Goal: Transaction & Acquisition: Purchase product/service

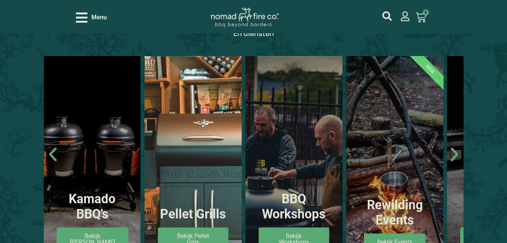
scroll to position [398, 0]
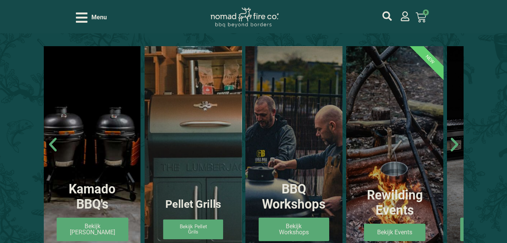
click at [225, 231] on div "Pellet Grills Bekijk Pellet Grils" at bounding box center [193, 150] width 97 height 208
click at [212, 230] on link "Bekijk Pellet Grils" at bounding box center [193, 229] width 60 height 20
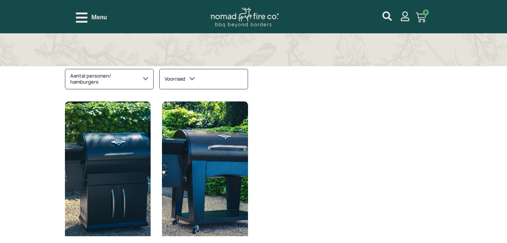
scroll to position [267, 0]
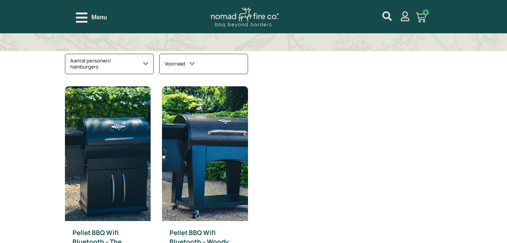
click at [145, 63] on icon at bounding box center [145, 63] width 5 height 7
click at [145, 63] on icon at bounding box center [144, 63] width 5 height 7
click at [128, 147] on img at bounding box center [108, 153] width 86 height 135
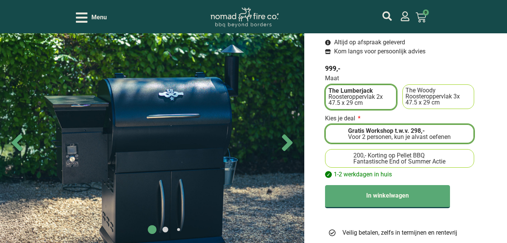
scroll to position [287, 0]
click at [440, 159] on div "Fantastische End of Summer Actie" at bounding box center [400, 161] width 92 height 6
click at [0, 0] on input "200,- Korting op Pellet BBQ Fantastische End of Summer Actie" at bounding box center [0, 0] width 0 height 0
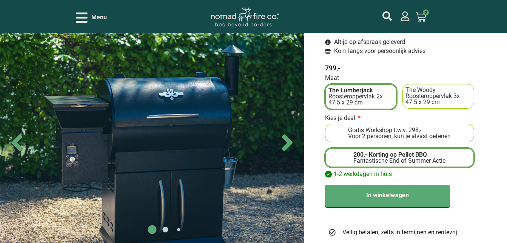
click at [441, 128] on span "Gratis Workshop t.w.v. 298,-" at bounding box center [399, 130] width 103 height 6
click at [0, 0] on input "Gratis Workshop t.w.v. 298,- Voor 2 personen, kun je alvast oefenen" at bounding box center [0, 0] width 0 height 0
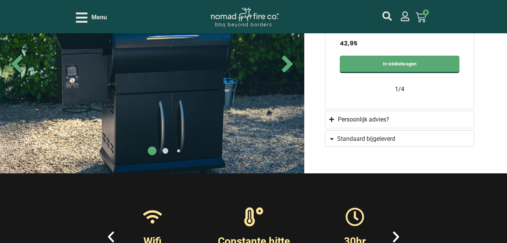
scroll to position [837, 0]
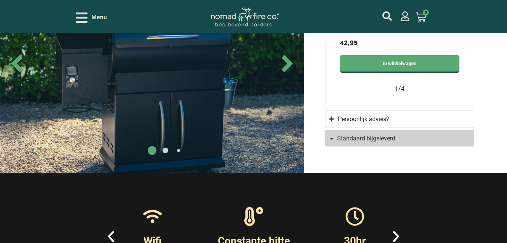
click at [349, 144] on link "Standaard bijgeleverd" at bounding box center [399, 138] width 149 height 17
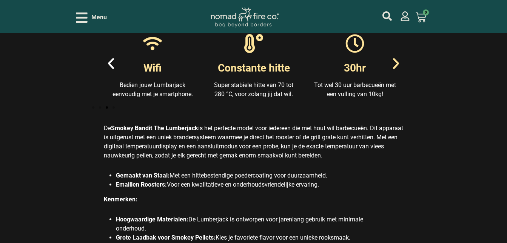
click at [400, 65] on icon "Volgende slide" at bounding box center [396, 63] width 14 height 14
click at [399, 64] on icon "Volgende slide" at bounding box center [396, 63] width 6 height 11
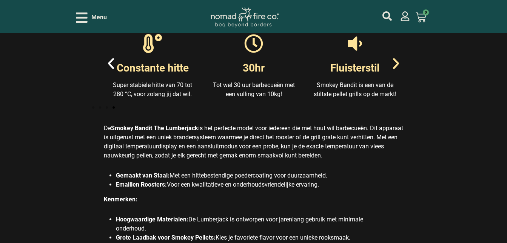
click at [399, 64] on icon "Volgende slide" at bounding box center [396, 63] width 6 height 11
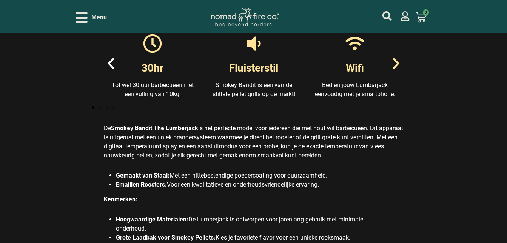
click at [399, 64] on icon "Volgende slide" at bounding box center [396, 63] width 6 height 11
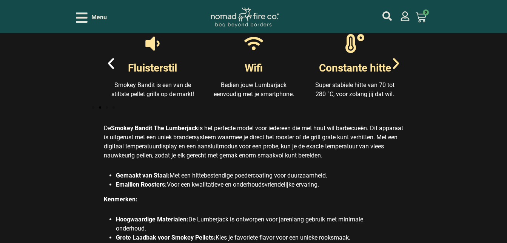
click at [399, 64] on icon "Volgende slide" at bounding box center [396, 63] width 6 height 11
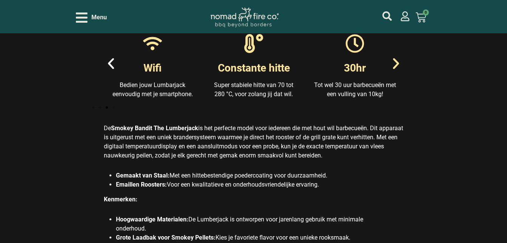
click at [399, 64] on icon "Volgende slide" at bounding box center [396, 63] width 6 height 11
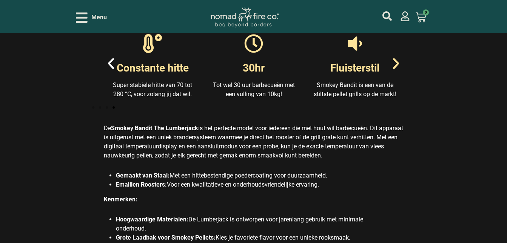
click at [399, 64] on icon "Volgende slide" at bounding box center [396, 63] width 6 height 11
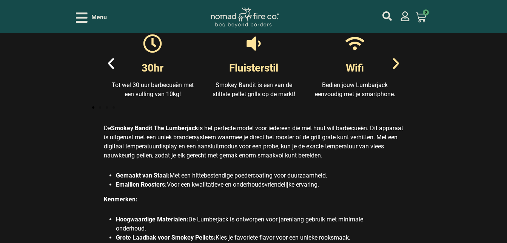
click at [399, 64] on icon "Volgende slide" at bounding box center [396, 63] width 6 height 11
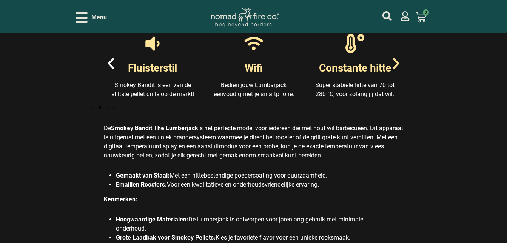
click at [399, 64] on icon "Volgende slide" at bounding box center [396, 63] width 6 height 11
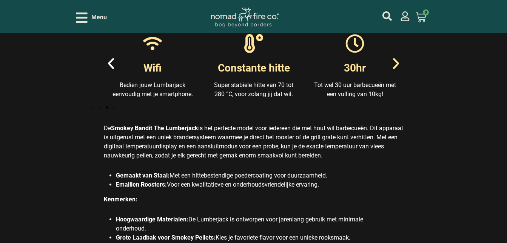
click at [399, 64] on icon "Volgende slide" at bounding box center [396, 63] width 6 height 11
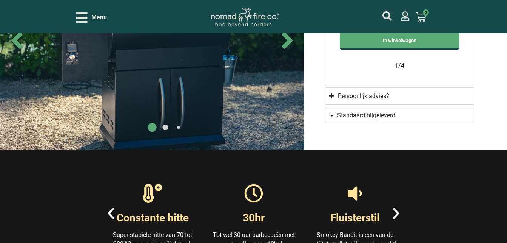
scroll to position [843, 0]
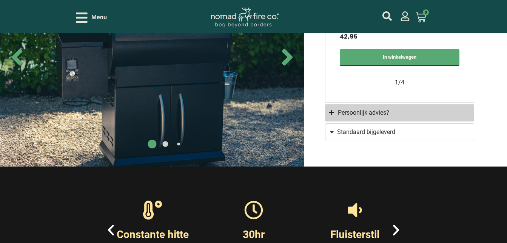
click at [343, 110] on div "Persoonlijk advies?" at bounding box center [363, 112] width 51 height 9
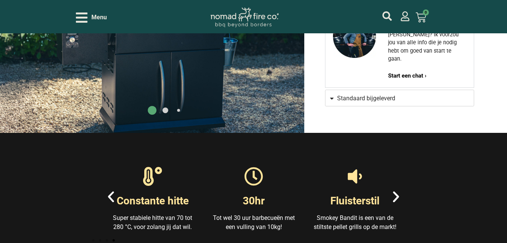
scroll to position [643, 0]
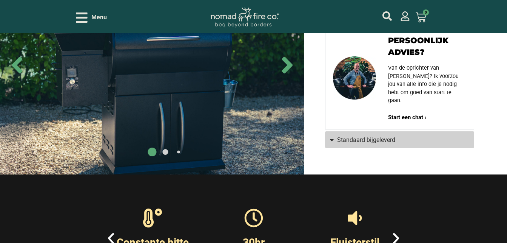
click at [352, 137] on span "Standaard bijgeleverd" at bounding box center [366, 140] width 58 height 6
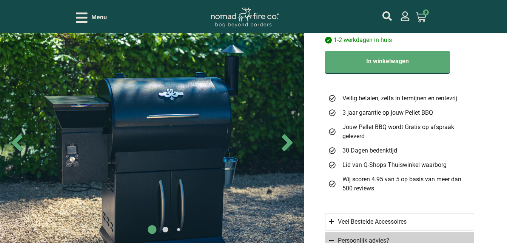
scroll to position [492, 0]
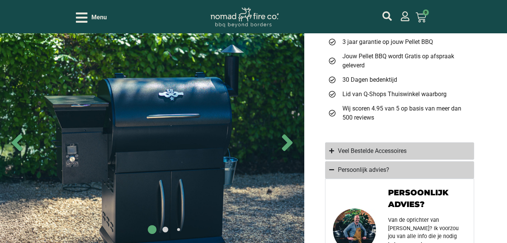
click at [405, 153] on div "Veel Bestelde Accessoires" at bounding box center [372, 150] width 69 height 9
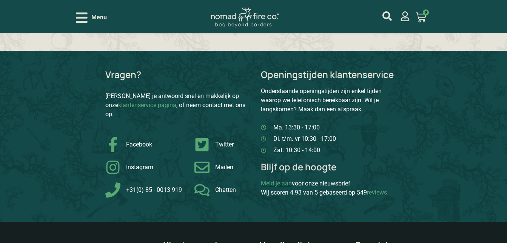
scroll to position [2270, 0]
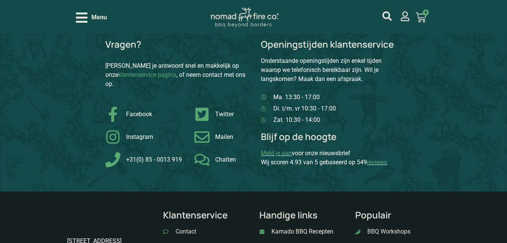
select select "pictures-first"
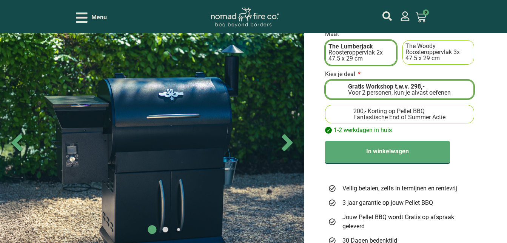
scroll to position [332, 0]
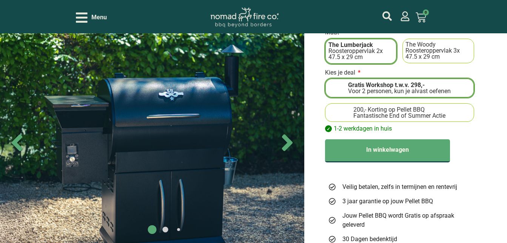
click at [453, 118] on label "200,- Korting op Pellet BBQ Fantastische End of Summer Actie" at bounding box center [399, 113] width 143 height 12
click at [0, 0] on input "200,- Korting op Pellet BBQ Fantastische End of Summer Actie" at bounding box center [0, 0] width 0 height 0
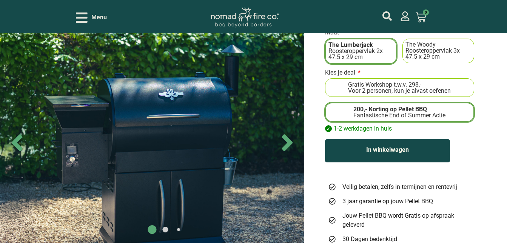
click at [418, 156] on button "In winkelwagen" at bounding box center [387, 150] width 125 height 23
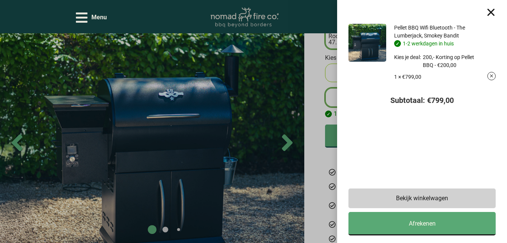
scroll to position [408, 0]
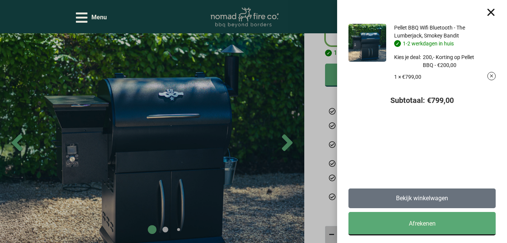
click at [486, 201] on link "Bekijk winkelwagen" at bounding box center [422, 198] width 147 height 20
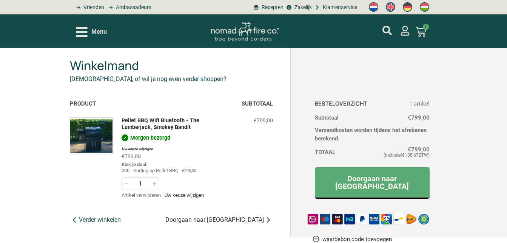
click at [115, 220] on link "Verder winkelen" at bounding box center [95, 219] width 51 height 9
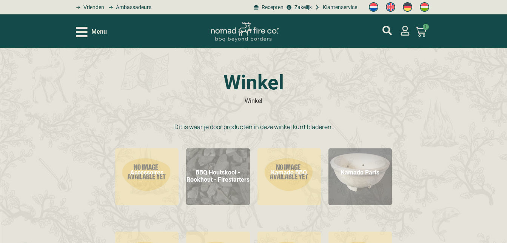
click at [150, 189] on img "Productcategorie bekijken Accessoires" at bounding box center [146, 176] width 63 height 57
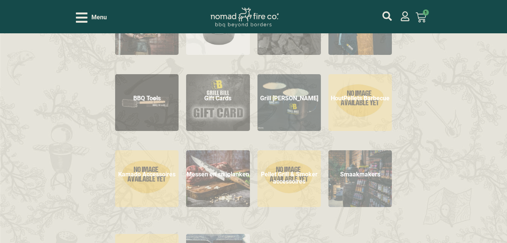
scroll to position [207, 0]
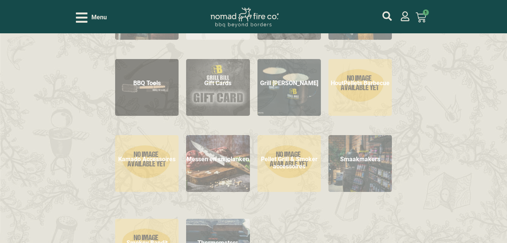
click at [302, 153] on h2 "Pellet Grill & Smoker accessoires (57)" at bounding box center [289, 162] width 63 height 20
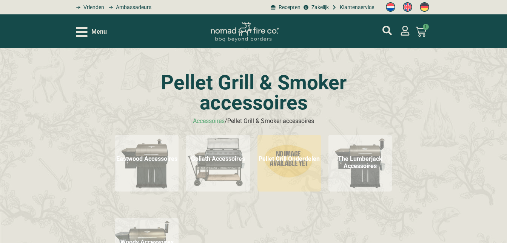
click at [377, 161] on h2 "The Lumberjack Accessoires (28)" at bounding box center [360, 162] width 63 height 20
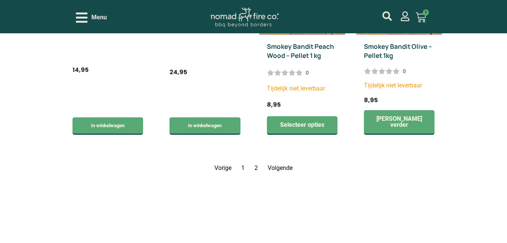
scroll to position [1118, 0]
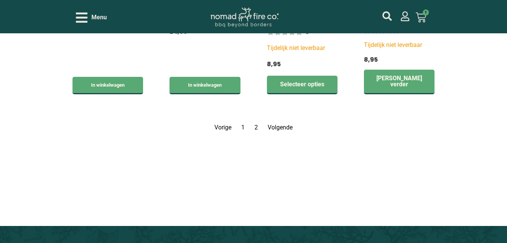
click at [283, 128] on link "Volgende" at bounding box center [280, 127] width 25 height 7
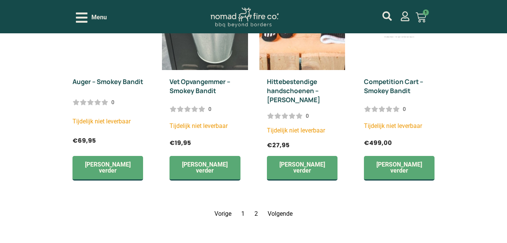
scroll to position [811, 0]
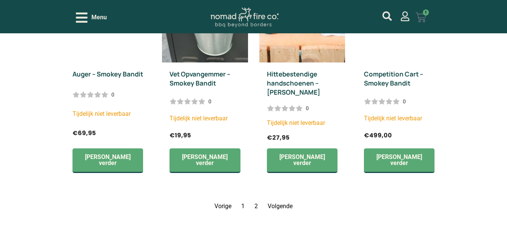
click at [422, 21] on icon at bounding box center [421, 17] width 11 height 11
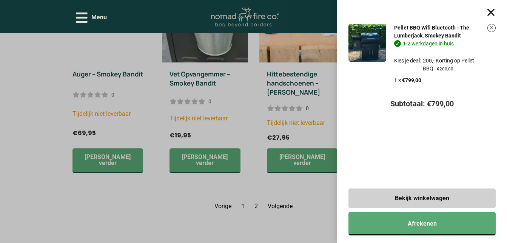
click at [387, 57] on img at bounding box center [368, 43] width 38 height 38
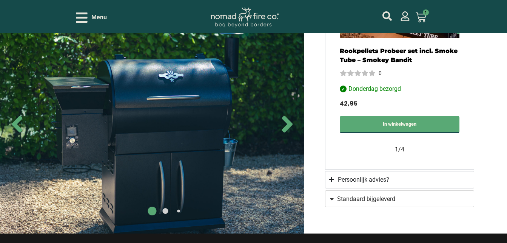
scroll to position [791, 0]
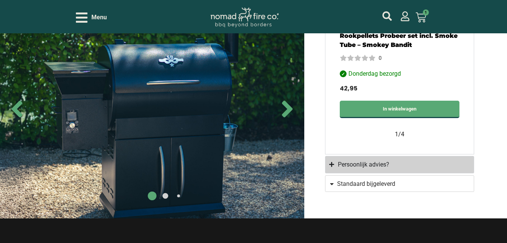
click at [382, 167] on div "Persoonlijk advies?" at bounding box center [363, 164] width 51 height 9
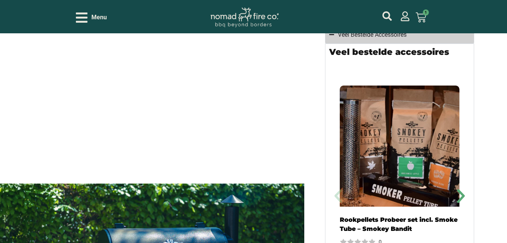
scroll to position [592, 0]
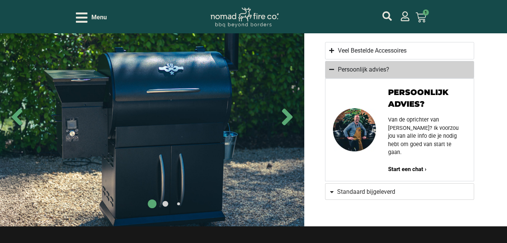
click at [398, 165] on b "Start een chat ›" at bounding box center [407, 168] width 39 height 7
click at [422, 165] on b "Start een chat ›" at bounding box center [407, 168] width 39 height 7
click at [424, 165] on b "Start een chat ›" at bounding box center [407, 168] width 39 height 7
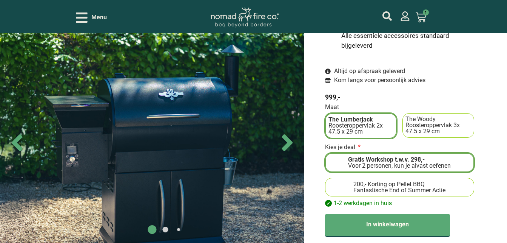
scroll to position [46, 0]
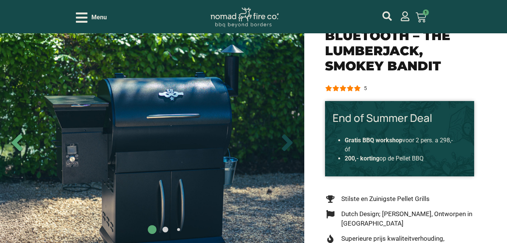
click at [288, 142] on icon "Next slide" at bounding box center [287, 142] width 11 height 17
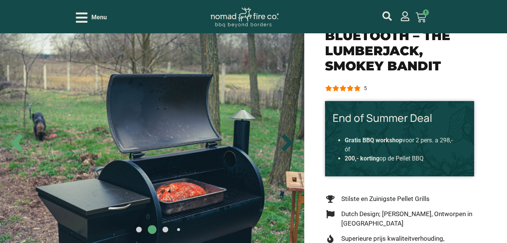
click at [288, 142] on icon "Next slide" at bounding box center [287, 142] width 11 height 17
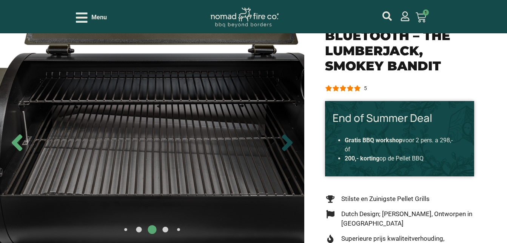
click at [288, 142] on icon "Next slide" at bounding box center [287, 142] width 11 height 17
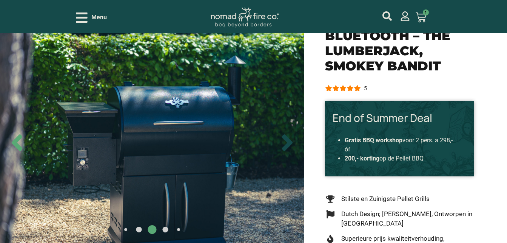
click at [288, 142] on icon "Next slide" at bounding box center [287, 142] width 11 height 17
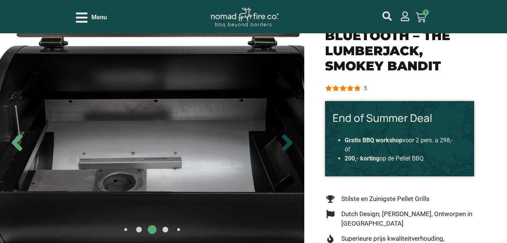
click at [288, 142] on icon "Next slide" at bounding box center [287, 142] width 11 height 17
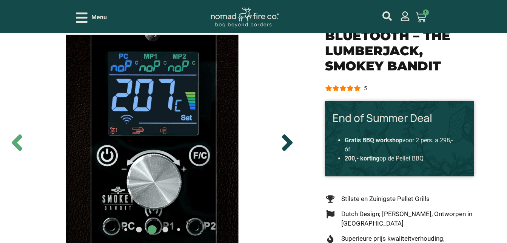
click at [288, 142] on icon "Next slide" at bounding box center [287, 142] width 11 height 17
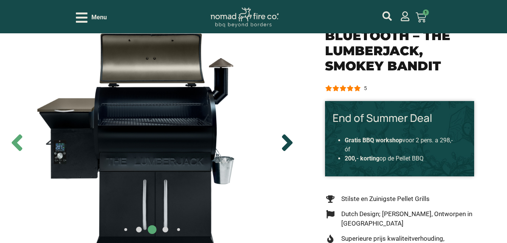
click at [288, 142] on icon "Next slide" at bounding box center [287, 142] width 11 height 17
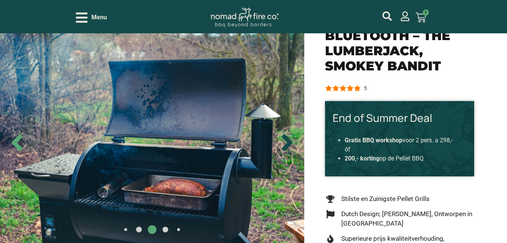
click at [288, 142] on icon "Next slide" at bounding box center [287, 142] width 11 height 17
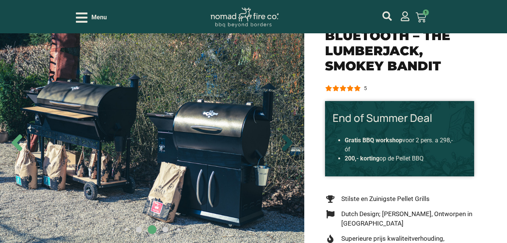
click at [288, 142] on icon "Next slide" at bounding box center [287, 142] width 11 height 17
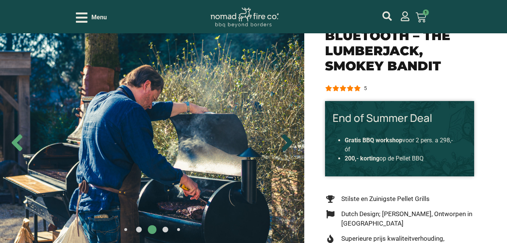
click at [288, 142] on icon "Next slide" at bounding box center [287, 142] width 11 height 17
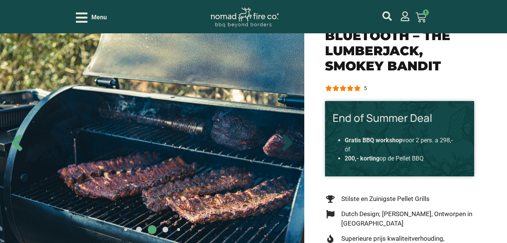
click at [288, 142] on icon "Next slide" at bounding box center [287, 142] width 11 height 17
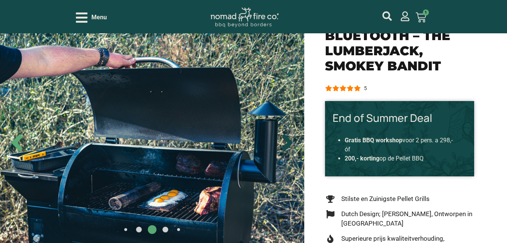
click at [288, 142] on icon "Next slide" at bounding box center [287, 142] width 11 height 17
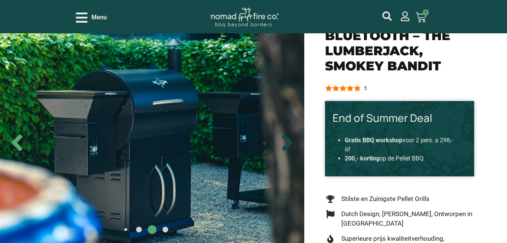
click at [288, 142] on icon "Next slide" at bounding box center [287, 142] width 11 height 17
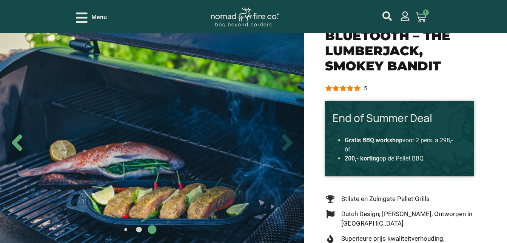
click at [288, 142] on icon "Next slide" at bounding box center [287, 142] width 11 height 17
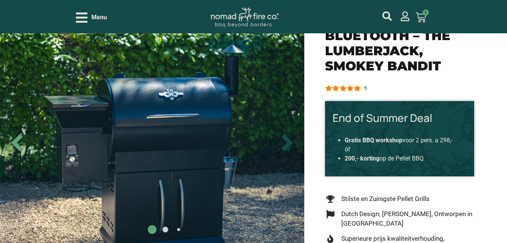
click at [288, 142] on icon "Next slide" at bounding box center [287, 142] width 11 height 17
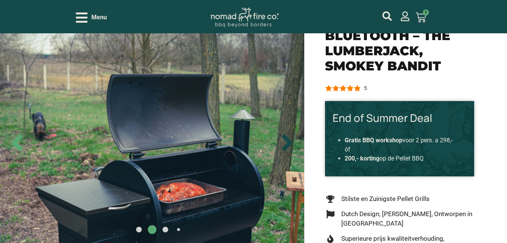
click at [288, 142] on icon "Next slide" at bounding box center [287, 142] width 11 height 17
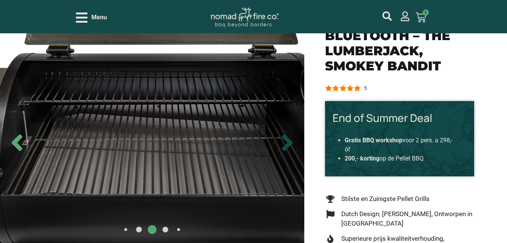
click at [288, 142] on icon "Next slide" at bounding box center [287, 142] width 11 height 17
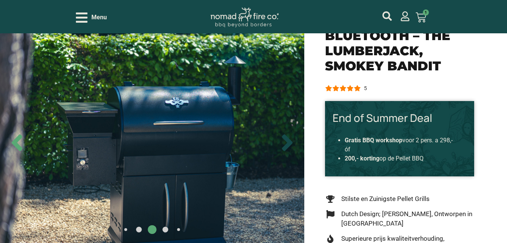
click at [288, 142] on icon "Next slide" at bounding box center [287, 142] width 11 height 17
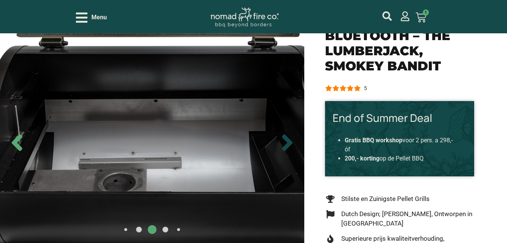
click at [288, 142] on icon "Next slide" at bounding box center [287, 142] width 11 height 17
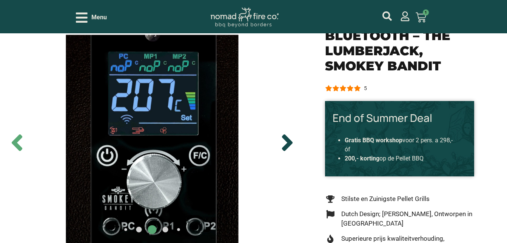
click at [288, 142] on icon "Next slide" at bounding box center [287, 142] width 11 height 17
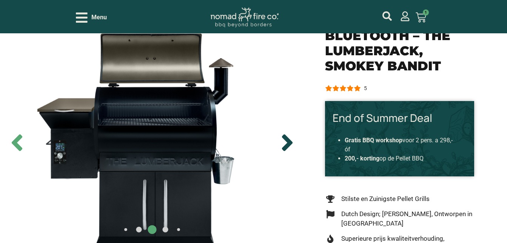
click at [288, 142] on icon "Next slide" at bounding box center [287, 142] width 11 height 17
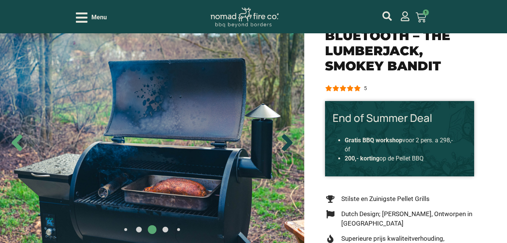
click at [288, 142] on icon "Next slide" at bounding box center [287, 142] width 11 height 17
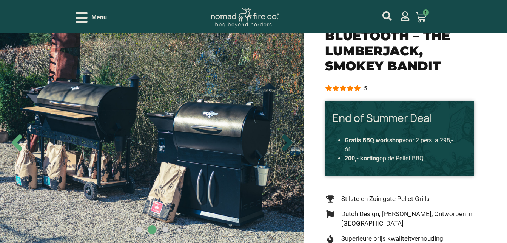
click at [288, 142] on icon "Next slide" at bounding box center [287, 142] width 11 height 17
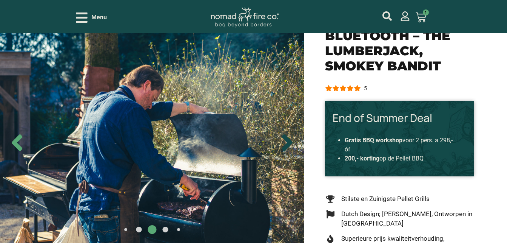
click at [288, 142] on icon "Next slide" at bounding box center [287, 142] width 11 height 17
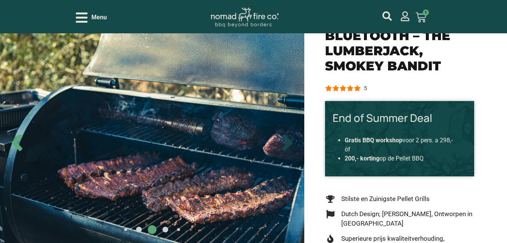
click at [288, 142] on icon "Next slide" at bounding box center [287, 142] width 11 height 17
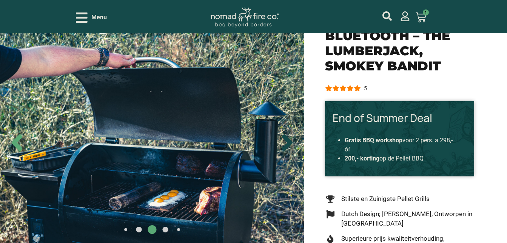
click at [288, 142] on icon "Next slide" at bounding box center [287, 142] width 11 height 17
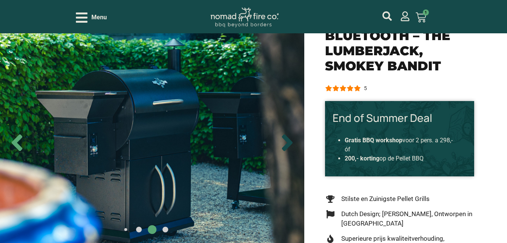
click at [288, 142] on icon "Next slide" at bounding box center [287, 142] width 11 height 17
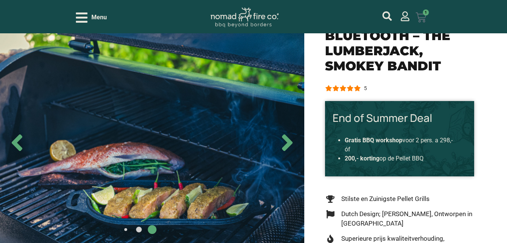
click at [421, 17] on icon at bounding box center [421, 17] width 10 height 10
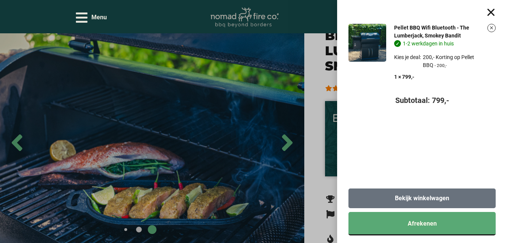
click at [419, 201] on span "Bekijk winkelwagen" at bounding box center [422, 198] width 54 height 6
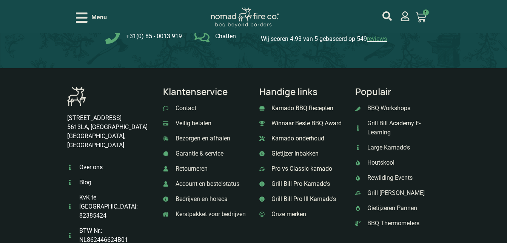
scroll to position [393, 0]
